Goal: Check status: Check status

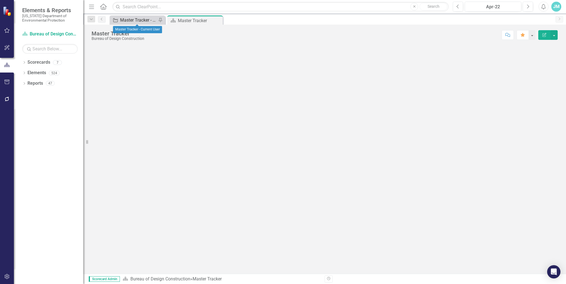
click at [129, 20] on div "Master Tracker - Current User" at bounding box center [138, 20] width 37 height 7
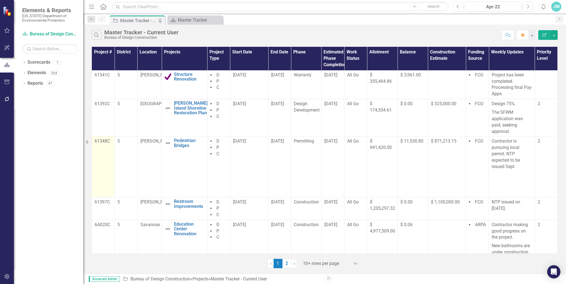
scroll to position [176, 0]
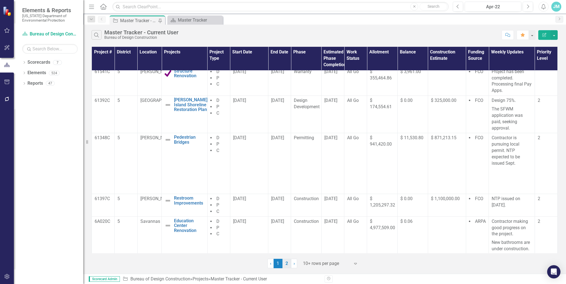
click at [286, 263] on link "2" at bounding box center [286, 263] width 9 height 9
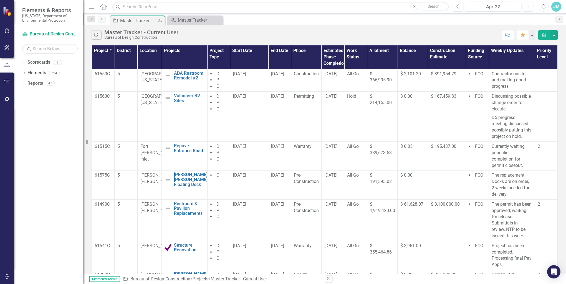
scroll to position [0, 0]
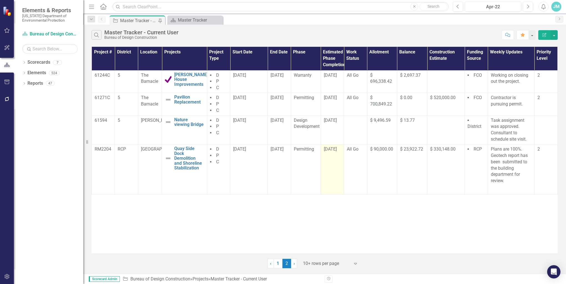
click at [337, 152] on span "[DATE]" at bounding box center [330, 149] width 13 height 5
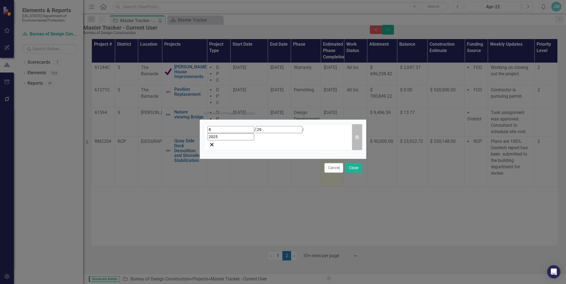
click at [356, 138] on icon "Calendar" at bounding box center [356, 138] width 3 height 4
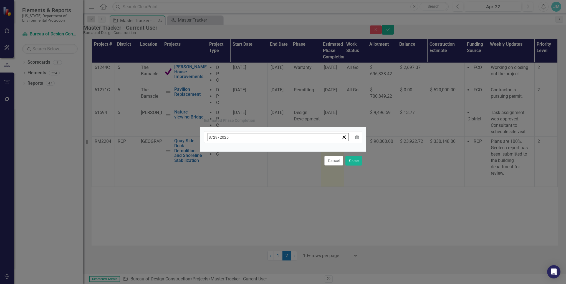
click at [289, 151] on button "›" at bounding box center [282, 149] width 12 height 12
click at [283, 200] on abbr "26" at bounding box center [280, 201] width 4 height 4
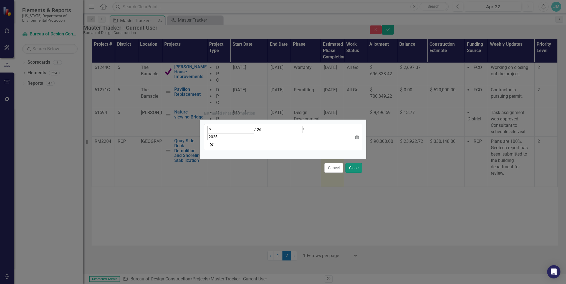
click at [355, 163] on button "Close" at bounding box center [353, 168] width 17 height 10
